Goal: Task Accomplishment & Management: Use online tool/utility

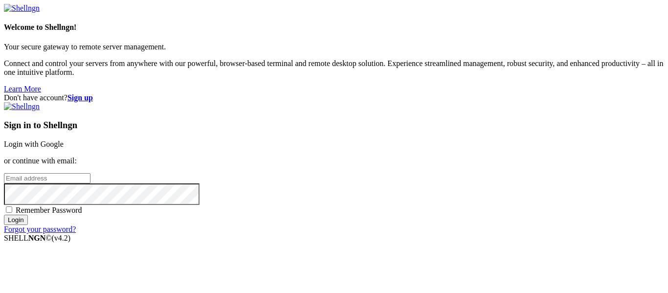
click at [90, 173] on input "email" at bounding box center [47, 178] width 87 height 10
click at [4, 215] on input "Login" at bounding box center [16, 220] width 24 height 10
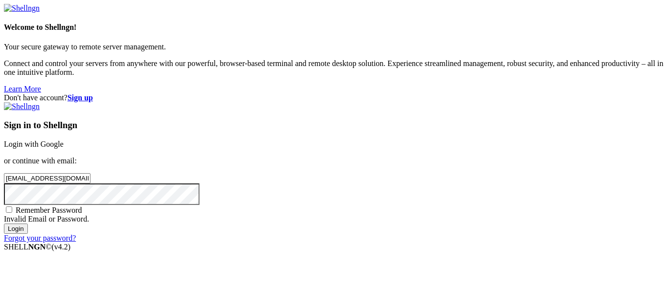
click at [28, 234] on input "Login" at bounding box center [16, 228] width 24 height 10
click at [312, 174] on div "Don't have account? Sign up Sign in to Shellngn Login with Google or continue w…" at bounding box center [334, 167] width 660 height 149
click at [90, 173] on input "[EMAIL_ADDRESS][DOMAIN_NAME]" at bounding box center [47, 178] width 87 height 10
type input "[EMAIL_ADDRESS][DOMAIN_NAME]"
click at [4, 223] on input "Login" at bounding box center [16, 228] width 24 height 10
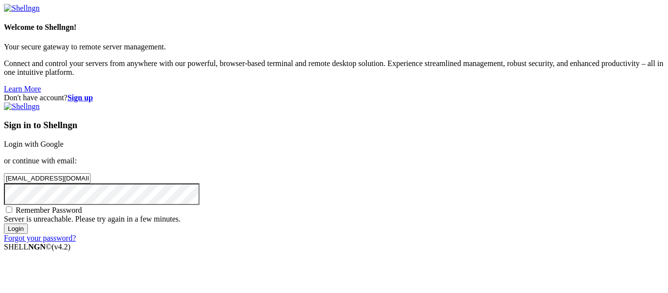
click at [4, 223] on input "Login" at bounding box center [16, 228] width 24 height 10
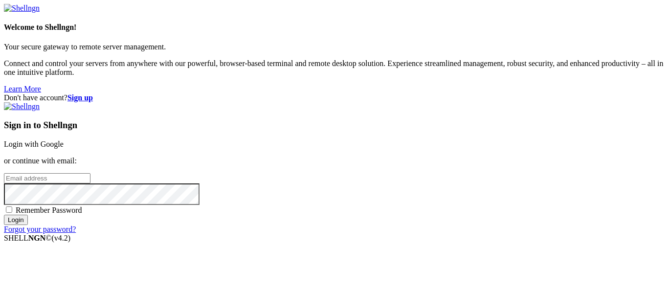
click at [90, 173] on input "email" at bounding box center [47, 178] width 87 height 10
type input "[EMAIL_ADDRESS][DOMAIN_NAME]"
click at [4, 215] on input "Login" at bounding box center [16, 220] width 24 height 10
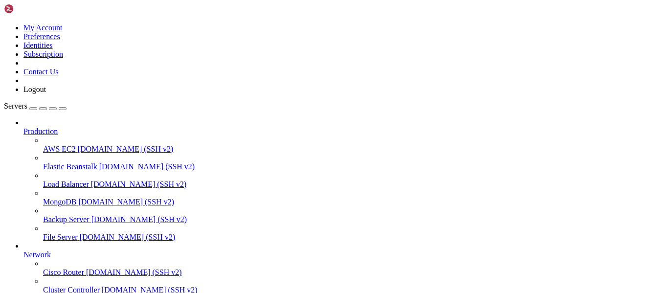
scroll to position [128, 0]
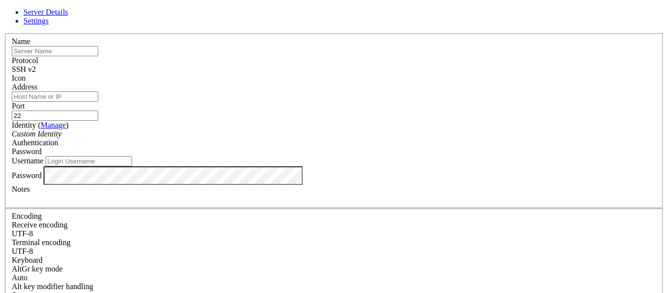
click at [491, 66] on div "Server Details Settings Name Protocol SSH v2 Icon" at bounding box center [334, 210] width 660 height 404
click at [4, 33] on link at bounding box center [4, 33] width 0 height 0
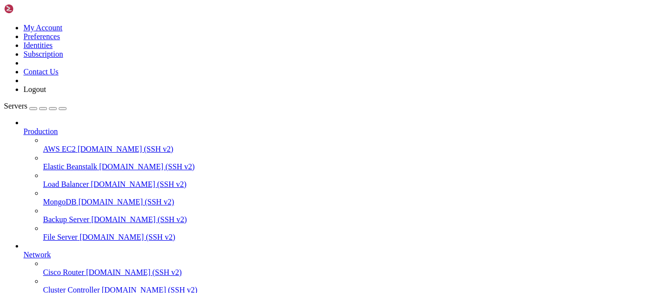
scroll to position [128, 0]
drag, startPoint x: 187, startPoint y: 724, endPoint x: 8, endPoint y: 677, distance: 185.1
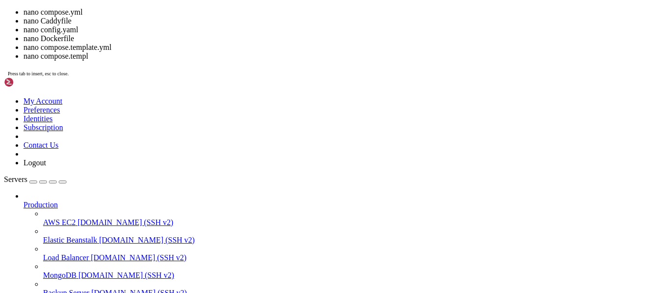
scroll to position [140, 0]
drag, startPoint x: 189, startPoint y: 680, endPoint x: 51, endPoint y: 677, distance: 138.4
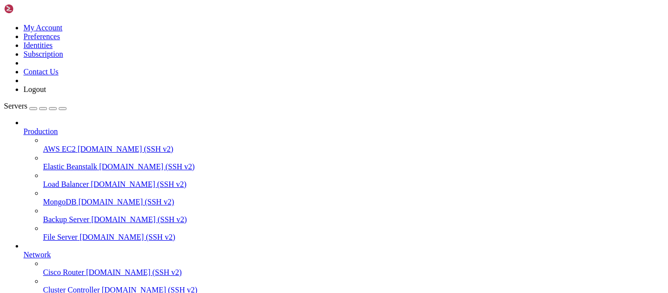
scroll to position [924, 0]
drag, startPoint x: 109, startPoint y: 666, endPoint x: 7, endPoint y: 608, distance: 116.9
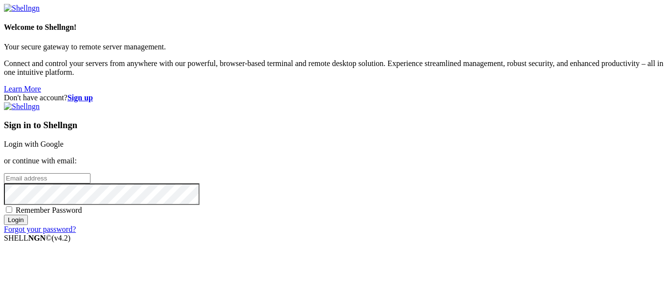
click at [90, 173] on input "email" at bounding box center [47, 178] width 87 height 10
type input "[EMAIL_ADDRESS][DOMAIN_NAME]"
click at [4, 215] on input "Login" at bounding box center [16, 220] width 24 height 10
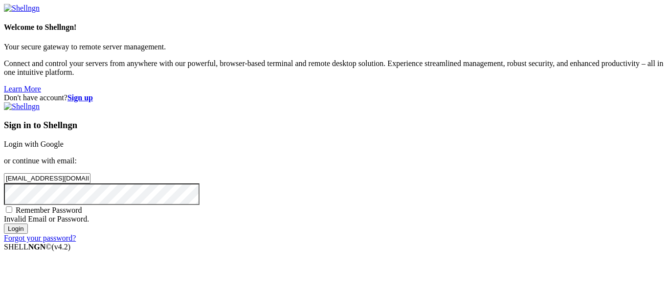
click at [4, 223] on input "Login" at bounding box center [16, 228] width 24 height 10
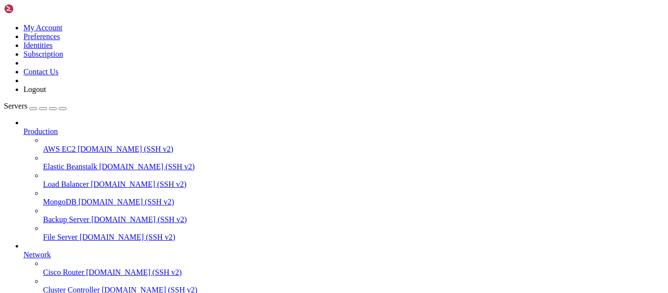
scroll to position [783, 0]
drag, startPoint x: 290, startPoint y: 725, endPoint x: 134, endPoint y: 726, distance: 156.5
drag, startPoint x: 115, startPoint y: 720, endPoint x: 264, endPoint y: 724, distance: 148.2
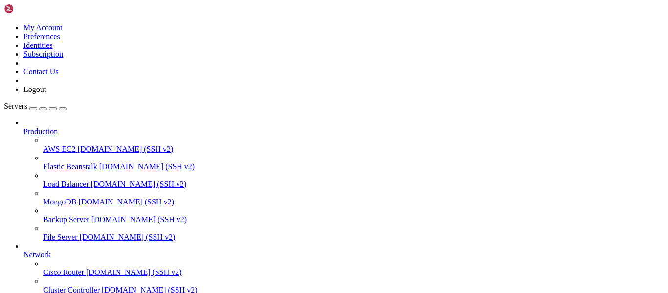
copy span "13eb7de6-90d8-4b93-b262-8425e861e36a"
drag, startPoint x: 8, startPoint y: 577, endPoint x: 302, endPoint y: 664, distance: 306.4
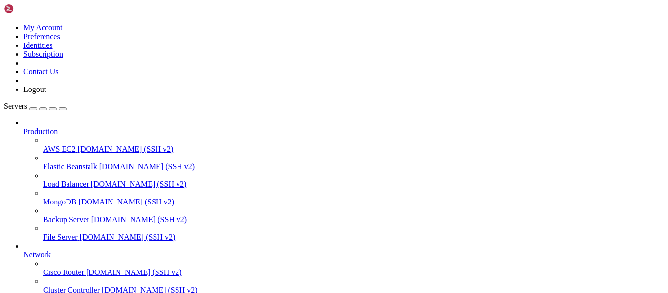
drag, startPoint x: 86, startPoint y: 775, endPoint x: 8, endPoint y: 592, distance: 198.9
copy div "ubuntu@instance-20250912-2214 : ~/shlink $ ls -ld /opt/shlink/data drwxr-xr-x 2…"
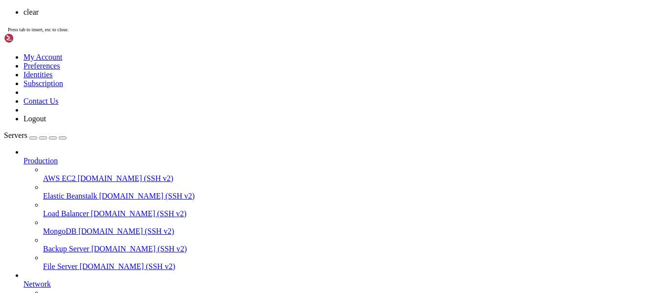
scroll to position [0, 0]
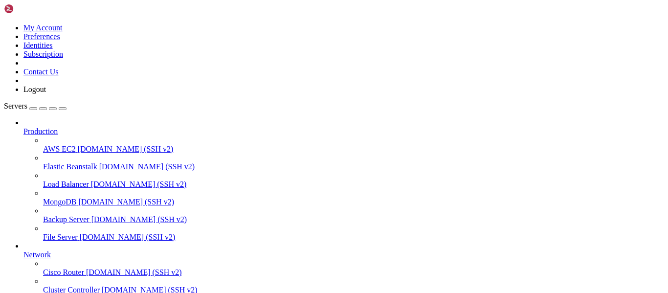
drag, startPoint x: 129, startPoint y: 775, endPoint x: 49, endPoint y: 539, distance: 249.4
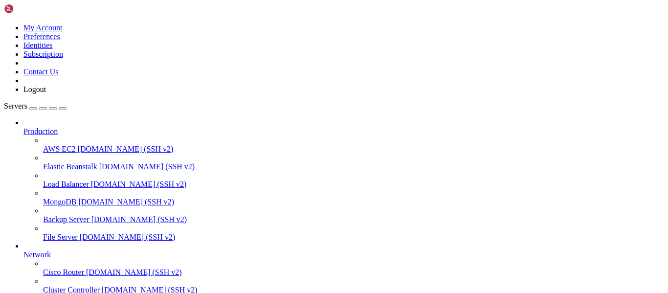
drag, startPoint x: 501, startPoint y: 779, endPoint x: 9, endPoint y: 660, distance: 506.6
drag, startPoint x: 32, startPoint y: 773, endPoint x: 8, endPoint y: 580, distance: 194.6
